Goal: Transaction & Acquisition: Obtain resource

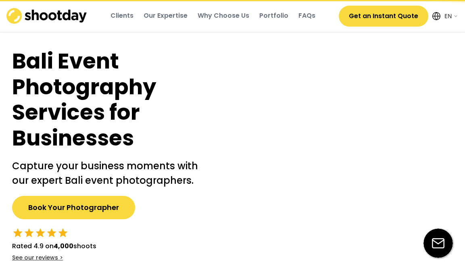
select select ""en""
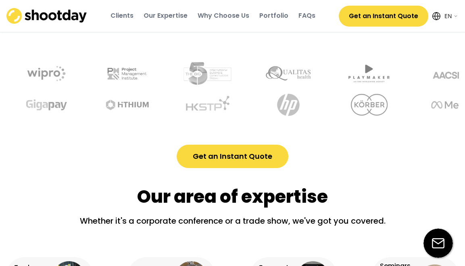
scroll to position [329, 0]
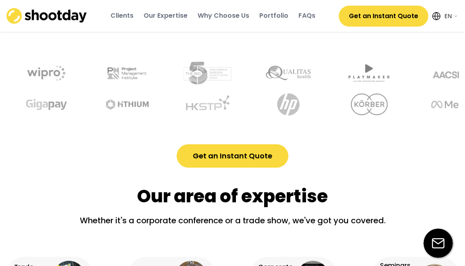
click at [376, 11] on button "Get an Instant Quote" at bounding box center [383, 16] width 89 height 21
